Goal: Task Accomplishment & Management: Use online tool/utility

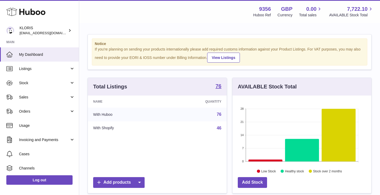
scroll to position [82, 139]
click at [39, 98] on span "Sales" at bounding box center [44, 97] width 50 height 5
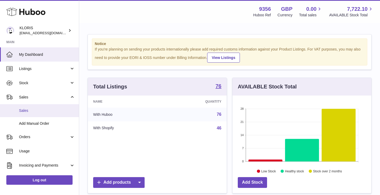
click at [38, 114] on link "Sales" at bounding box center [39, 110] width 79 height 13
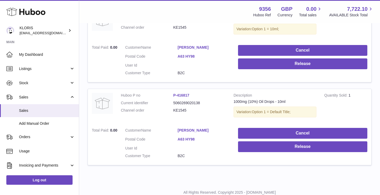
scroll to position [798, 0]
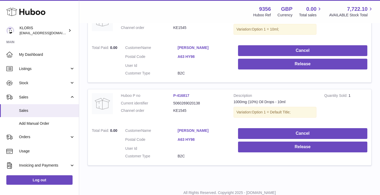
click at [193, 137] on link "A63 HY98" at bounding box center [203, 139] width 52 height 5
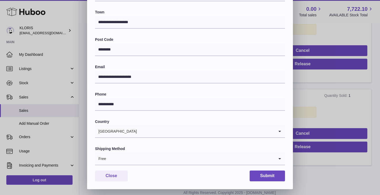
scroll to position [134, 0]
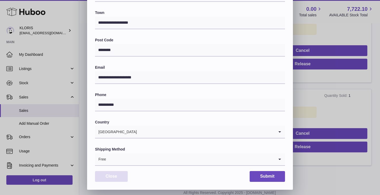
click at [121, 176] on button "Close" at bounding box center [111, 176] width 33 height 11
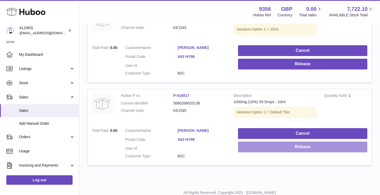
click at [257, 142] on button "Release" at bounding box center [302, 147] width 129 height 11
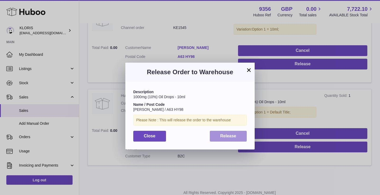
click at [223, 131] on button "Release" at bounding box center [228, 136] width 37 height 11
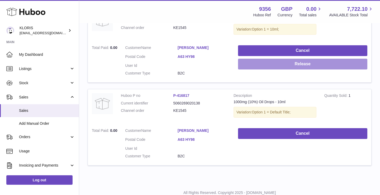
click at [271, 59] on button "Release" at bounding box center [302, 64] width 129 height 11
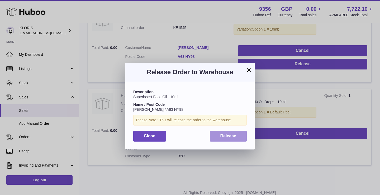
click at [225, 131] on button "Release" at bounding box center [228, 136] width 37 height 11
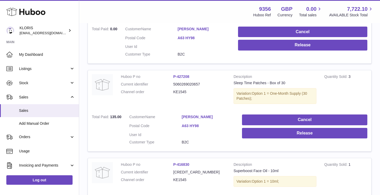
scroll to position [645, 0]
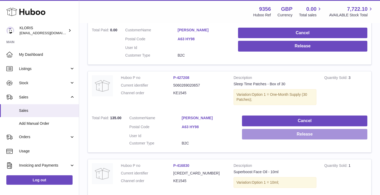
click at [256, 129] on button "Release" at bounding box center [304, 134] width 125 height 11
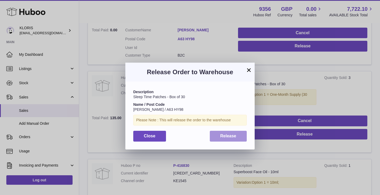
click at [239, 135] on button "Release" at bounding box center [228, 136] width 37 height 11
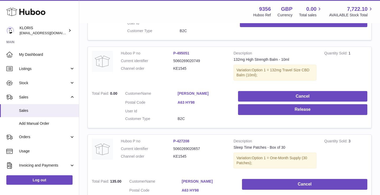
scroll to position [581, 0]
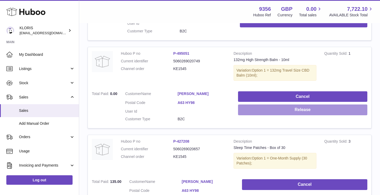
click at [262, 105] on button "Release" at bounding box center [302, 110] width 129 height 11
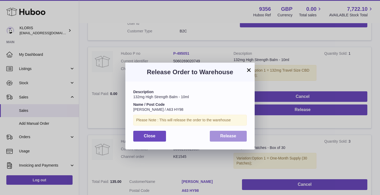
click at [240, 137] on button "Release" at bounding box center [228, 136] width 37 height 11
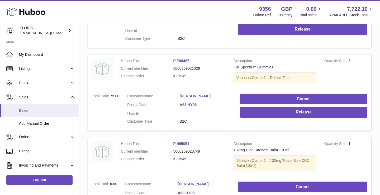
scroll to position [431, 0]
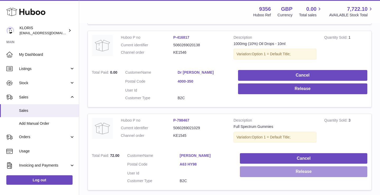
click at [253, 167] on button "Release" at bounding box center [303, 172] width 127 height 11
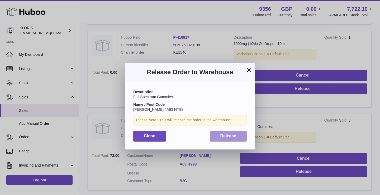
click at [238, 134] on button "Release" at bounding box center [228, 136] width 37 height 11
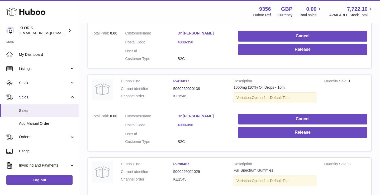
scroll to position [386, 0]
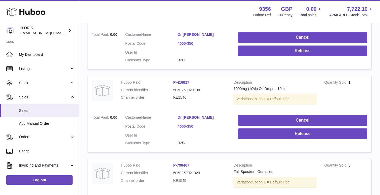
click at [189, 124] on link "4000-350" at bounding box center [203, 126] width 52 height 5
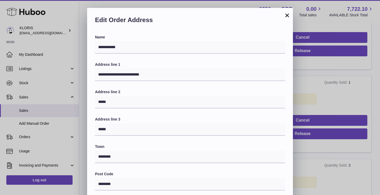
scroll to position [0, 0]
click at [285, 16] on button "×" at bounding box center [287, 15] width 6 height 6
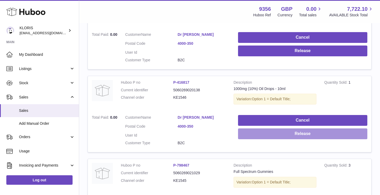
click at [287, 129] on button "Release" at bounding box center [302, 134] width 129 height 11
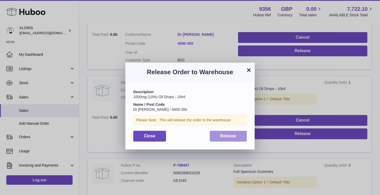
click at [240, 136] on button "Release" at bounding box center [228, 136] width 37 height 11
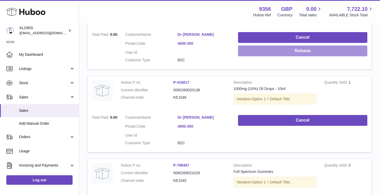
click at [287, 47] on button "Release" at bounding box center [302, 51] width 129 height 11
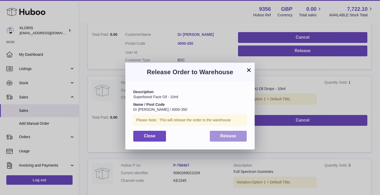
click at [243, 140] on button "Release" at bounding box center [228, 136] width 37 height 11
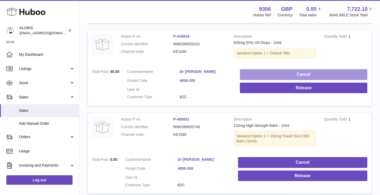
scroll to position [190, 0]
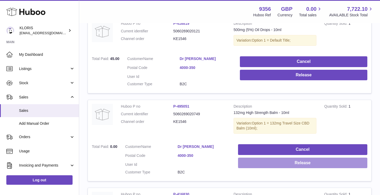
click at [250, 158] on button "Release" at bounding box center [302, 163] width 129 height 11
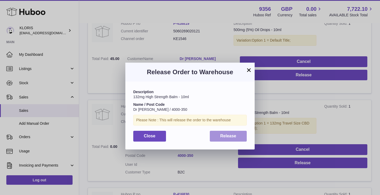
click at [238, 131] on button "Release" at bounding box center [228, 136] width 37 height 11
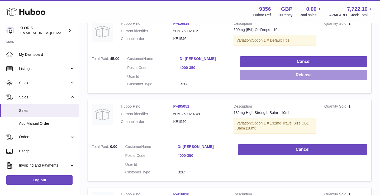
click at [279, 72] on button "Release" at bounding box center [303, 75] width 127 height 11
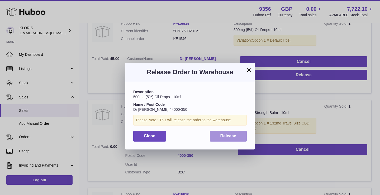
click at [222, 135] on span "Release" at bounding box center [228, 136] width 16 height 4
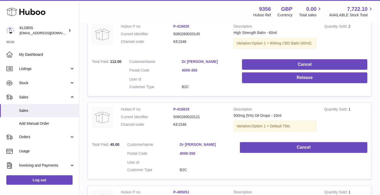
scroll to position [104, 0]
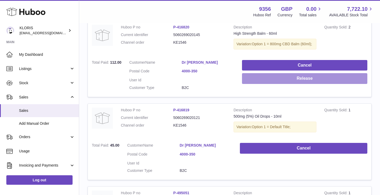
click at [262, 77] on button "Release" at bounding box center [304, 78] width 125 height 11
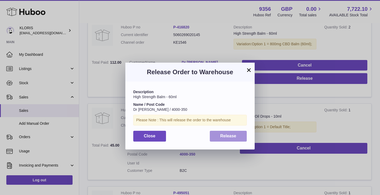
click at [229, 134] on span "Release" at bounding box center [228, 136] width 16 height 4
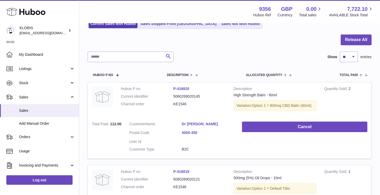
scroll to position [30, 0]
